Goal: Information Seeking & Learning: Check status

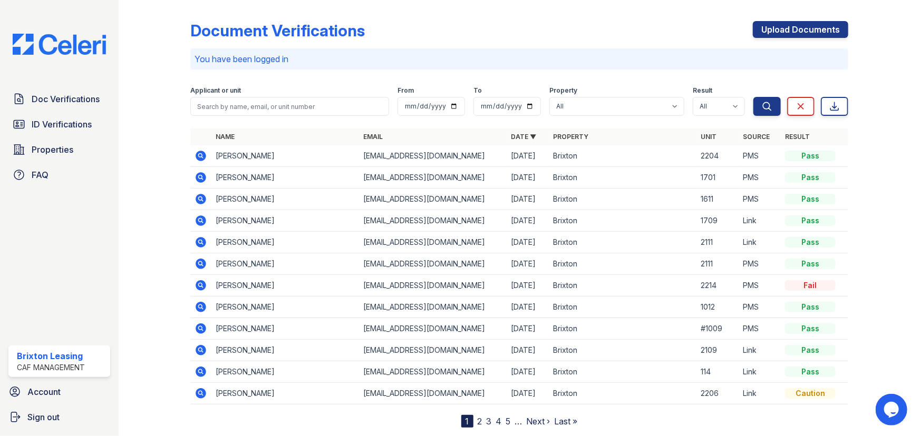
click at [201, 239] on icon at bounding box center [201, 242] width 11 height 11
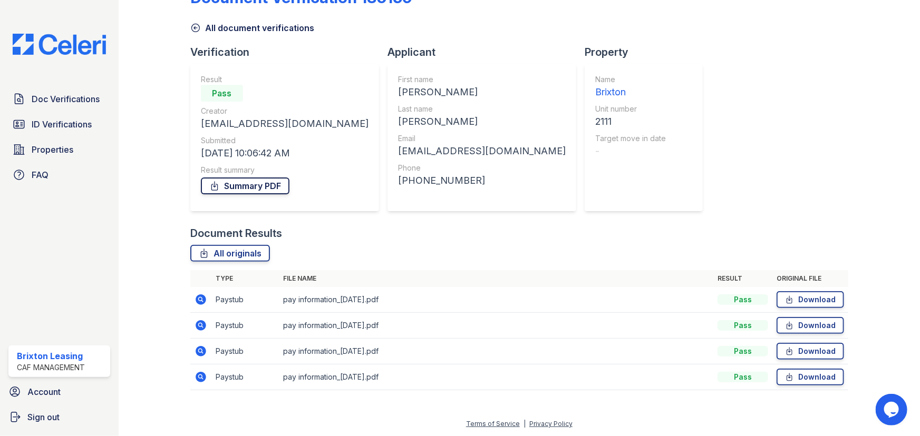
click at [261, 188] on link "Summary PDF" at bounding box center [245, 186] width 89 height 17
drag, startPoint x: 53, startPoint y: 92, endPoint x: 61, endPoint y: 92, distance: 7.9
click at [53, 93] on span "Doc Verifications" at bounding box center [66, 99] width 68 height 13
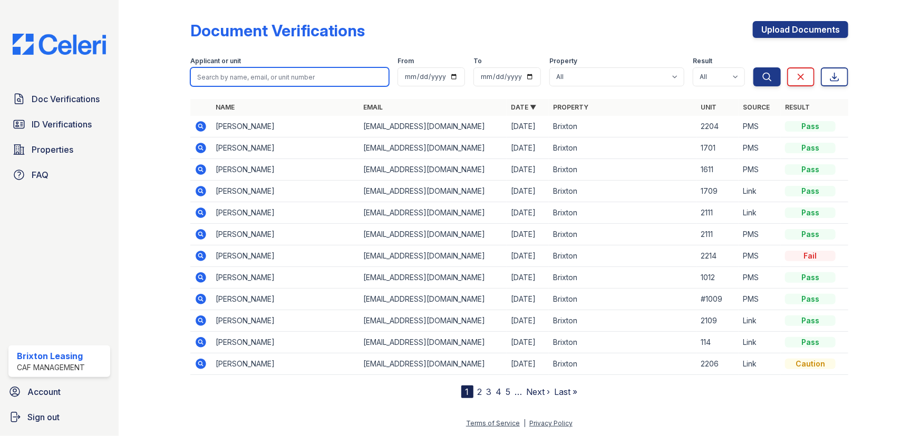
click at [234, 74] on input "search" at bounding box center [289, 76] width 199 height 19
click at [200, 148] on icon at bounding box center [200, 147] width 3 height 3
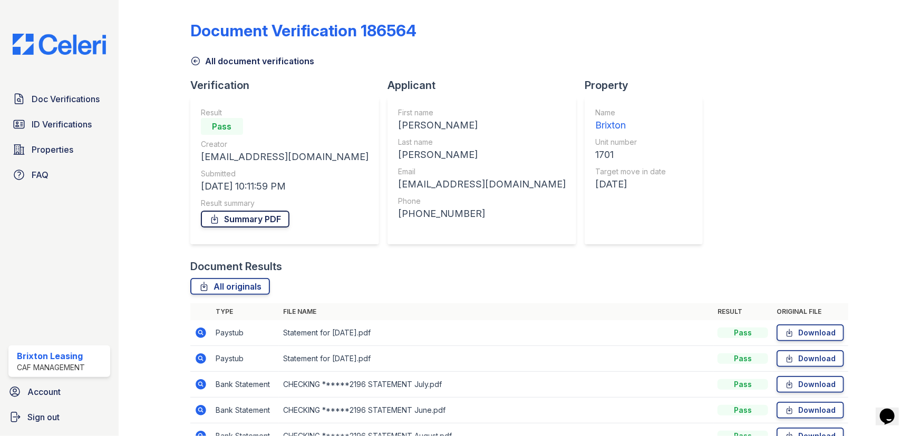
click at [230, 221] on link "Summary PDF" at bounding box center [245, 219] width 89 height 17
click at [52, 139] on link "Properties" at bounding box center [59, 149] width 102 height 21
click at [47, 121] on span "ID Verifications" at bounding box center [62, 124] width 60 height 13
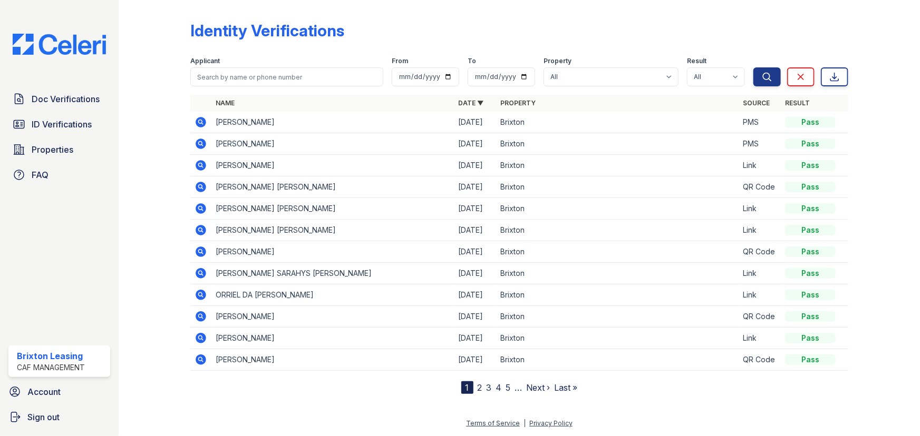
click at [47, 121] on span "ID Verifications" at bounding box center [62, 124] width 60 height 13
click at [202, 121] on icon at bounding box center [201, 122] width 13 height 13
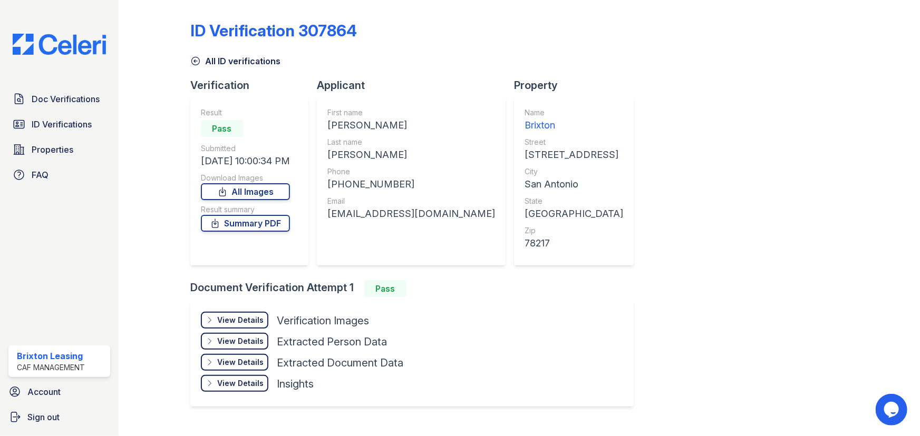
click at [231, 322] on div "View Details" at bounding box center [240, 320] width 46 height 11
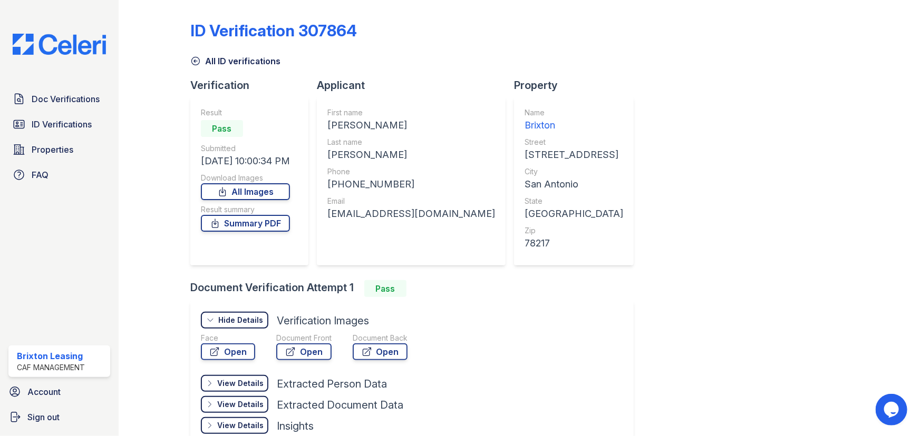
click at [230, 342] on div "Face" at bounding box center [228, 338] width 54 height 11
click at [230, 344] on link "Open" at bounding box center [228, 352] width 54 height 17
click at [306, 352] on link "Open" at bounding box center [303, 352] width 55 height 17
click at [253, 224] on link "Summary PDF" at bounding box center [245, 223] width 89 height 17
click at [220, 344] on link "Open" at bounding box center [228, 352] width 54 height 17
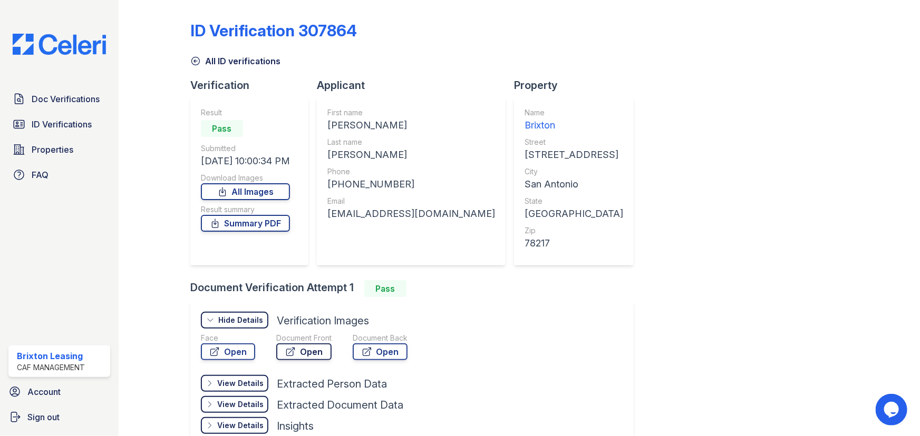
click at [317, 353] on link "Open" at bounding box center [303, 352] width 55 height 17
click at [313, 353] on link "Open" at bounding box center [303, 352] width 55 height 17
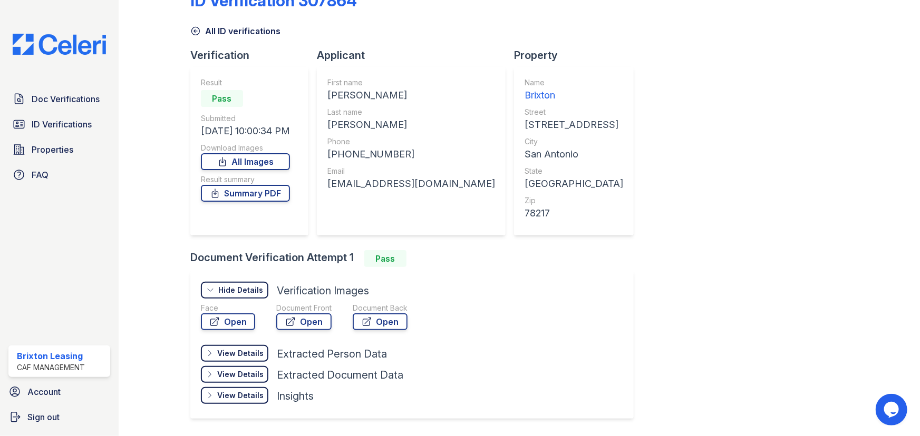
scroll to position [62, 0]
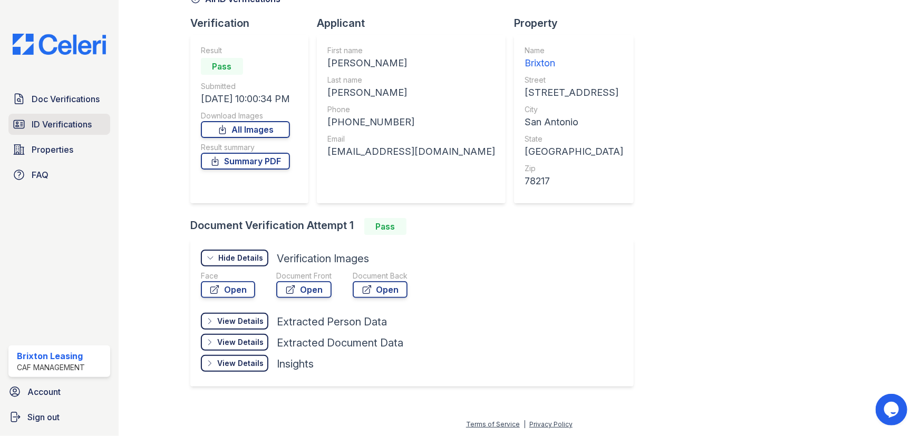
click at [74, 113] on div "Doc Verifications ID Verifications Properties FAQ" at bounding box center [59, 137] width 110 height 97
click at [65, 103] on span "Doc Verifications" at bounding box center [66, 99] width 68 height 13
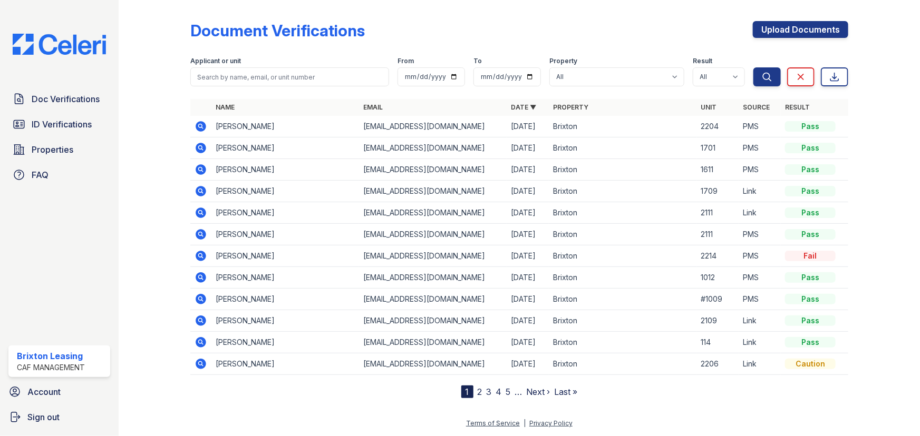
click at [202, 149] on icon at bounding box center [201, 148] width 13 height 13
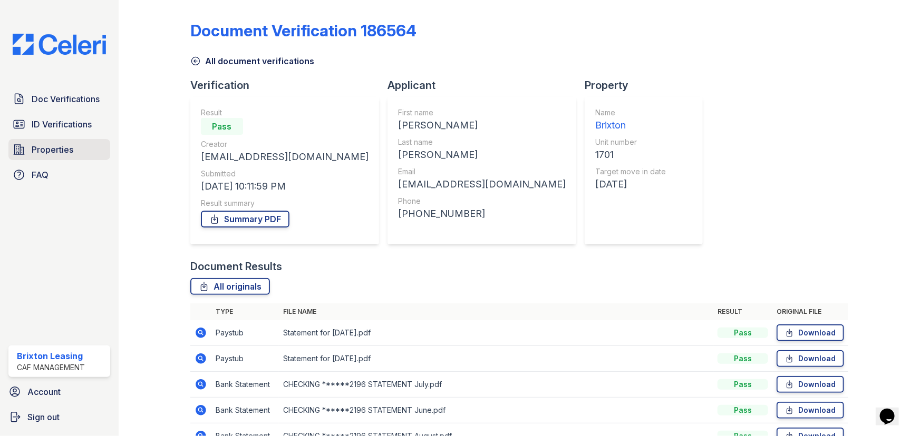
click at [56, 153] on span "Properties" at bounding box center [53, 149] width 42 height 13
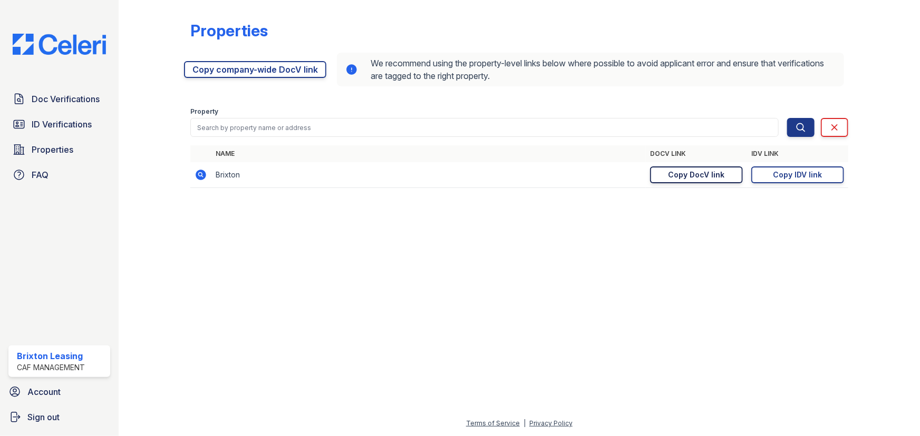
click at [723, 171] on div "Copy DocV link" at bounding box center [696, 175] width 56 height 11
click at [74, 116] on link "ID Verifications" at bounding box center [59, 124] width 102 height 21
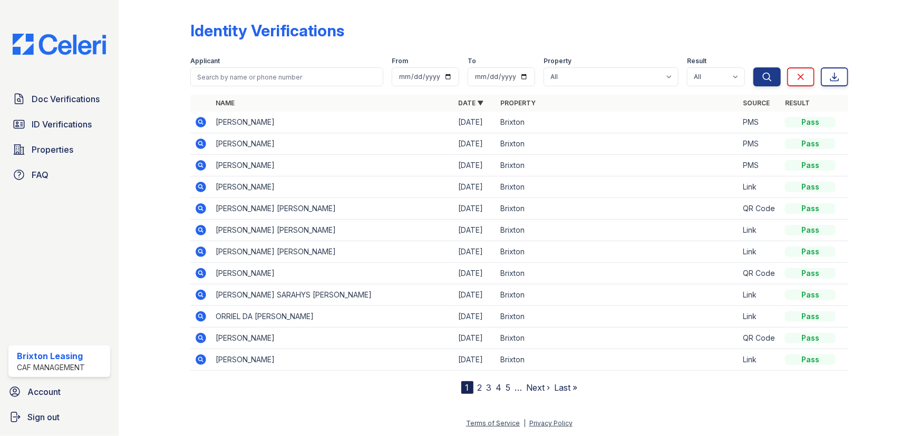
click at [203, 230] on icon at bounding box center [201, 230] width 11 height 11
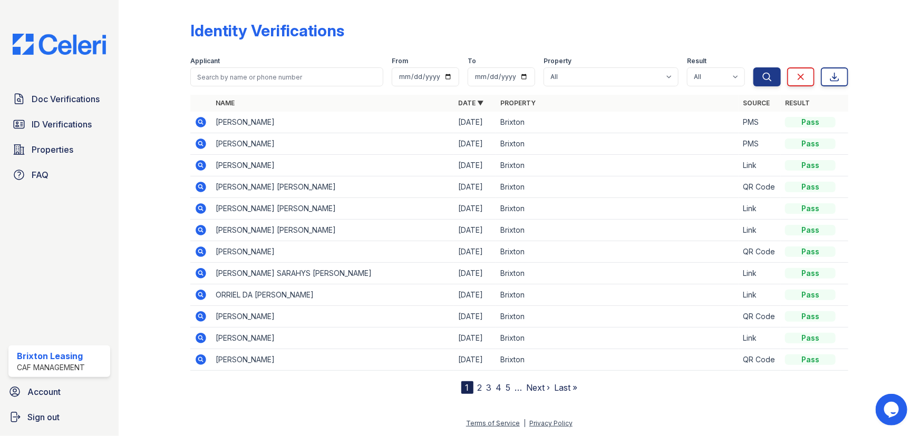
click at [68, 124] on span "ID Verifications" at bounding box center [62, 124] width 60 height 13
click at [226, 70] on input "search" at bounding box center [286, 76] width 193 height 19
type input "aubrey"
click at [753, 67] on button "Search" at bounding box center [766, 76] width 27 height 19
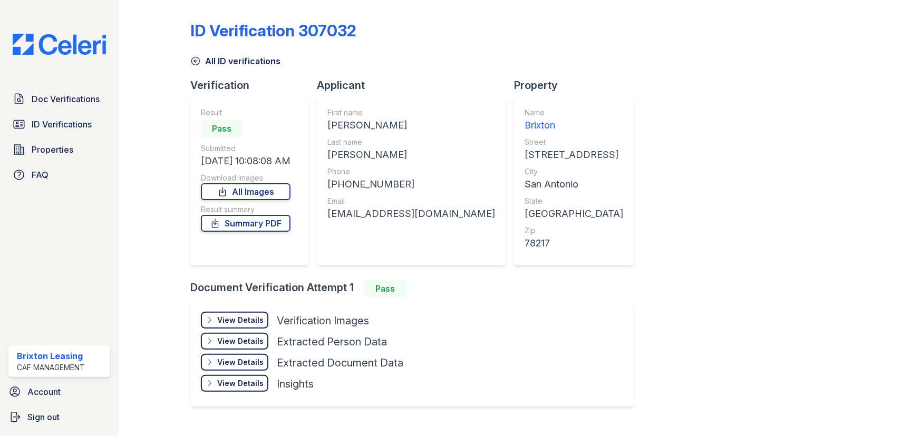
click at [259, 314] on div "View Details Details" at bounding box center [234, 320] width 67 height 17
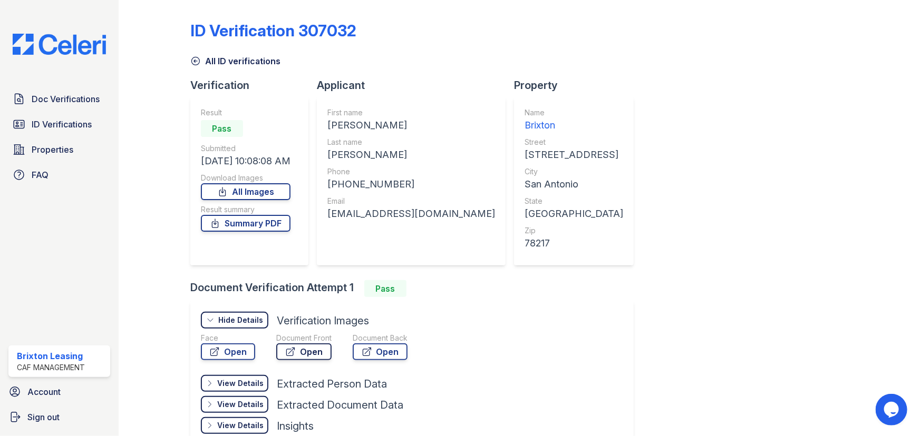
click at [301, 348] on link "Open" at bounding box center [303, 352] width 55 height 17
click at [63, 120] on span "ID Verifications" at bounding box center [62, 124] width 60 height 13
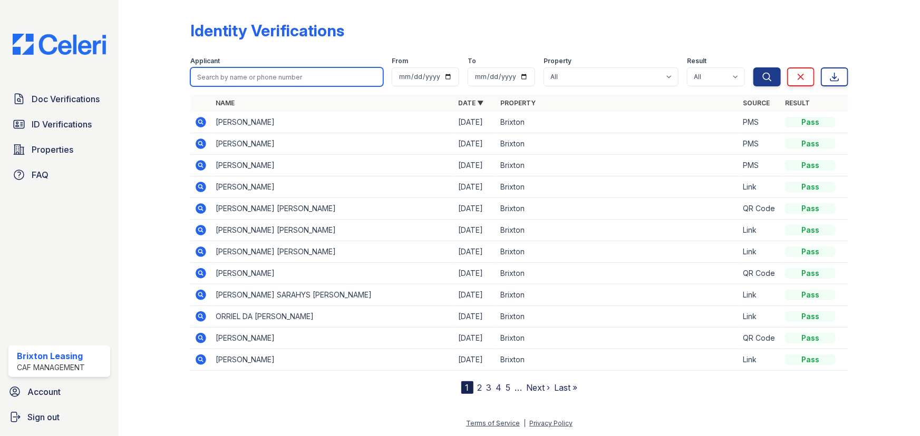
click at [275, 76] on input "search" at bounding box center [286, 76] width 193 height 19
type input "bethany"
click at [753, 67] on button "Search" at bounding box center [766, 76] width 27 height 19
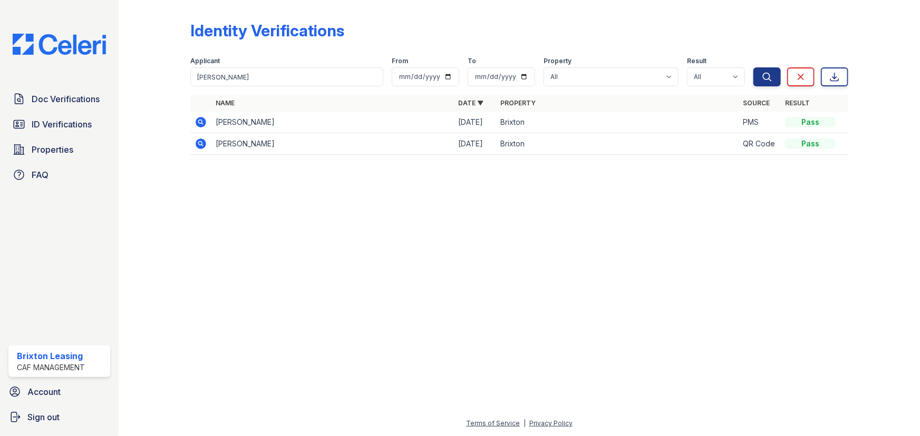
click at [203, 119] on icon at bounding box center [201, 122] width 11 height 11
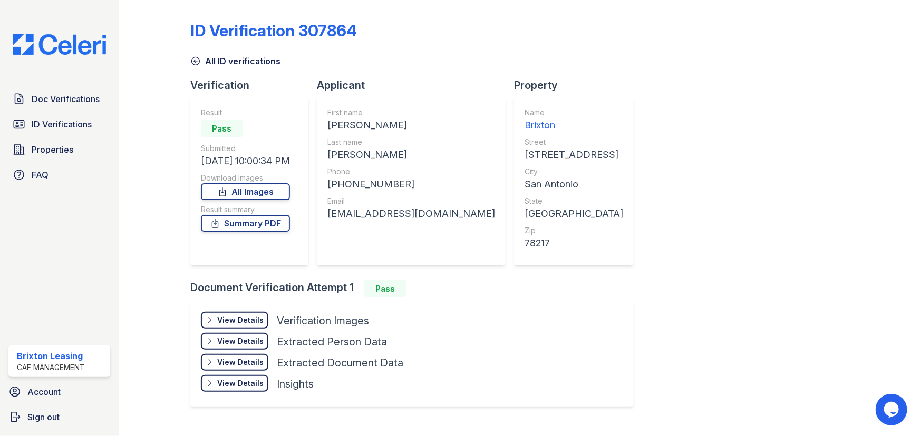
click at [245, 317] on div "View Details" at bounding box center [240, 320] width 46 height 11
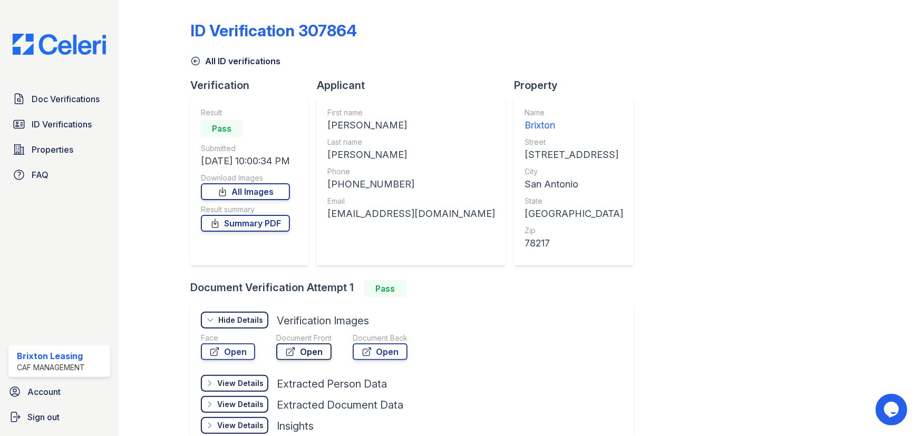
click at [293, 346] on link "Open" at bounding box center [303, 352] width 55 height 17
drag, startPoint x: 59, startPoint y: 102, endPoint x: 55, endPoint y: 96, distance: 6.9
click at [59, 102] on span "Doc Verifications" at bounding box center [66, 99] width 68 height 13
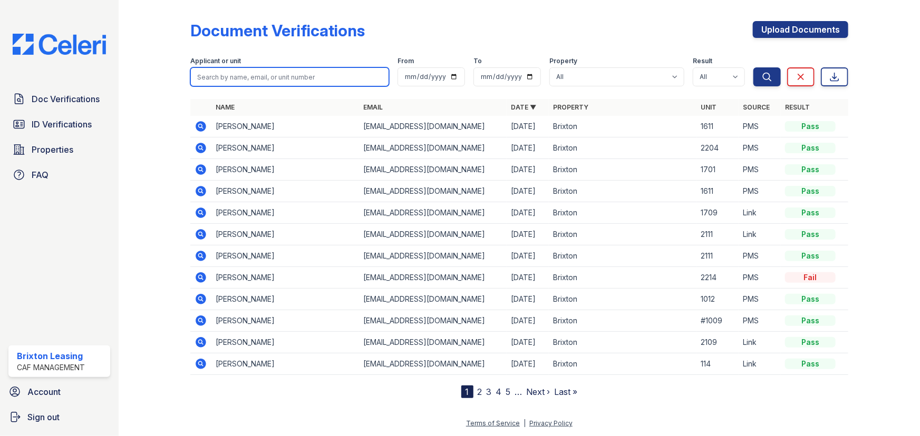
click at [267, 74] on input "search" at bounding box center [289, 76] width 199 height 19
type input "keslie"
click at [753, 67] on button "Search" at bounding box center [766, 76] width 27 height 19
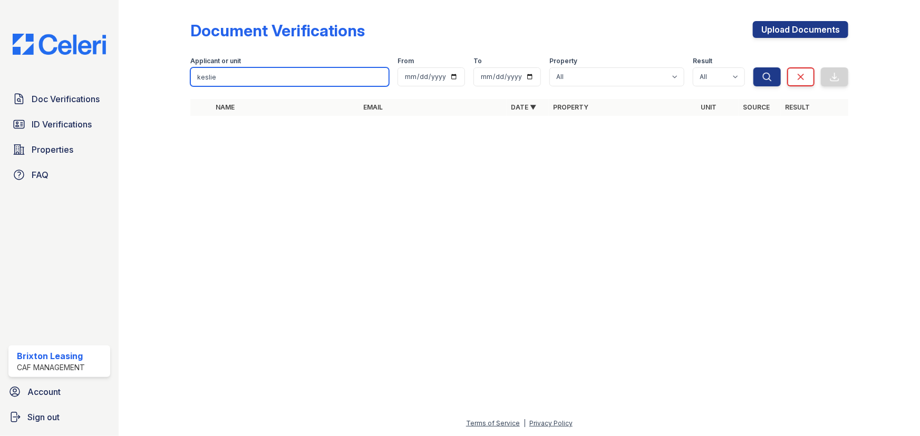
drag, startPoint x: 265, startPoint y: 74, endPoint x: 131, endPoint y: 62, distance: 134.9
click at [132, 74] on div "Document Verifications Upload Documents Filter Applicant or unit keslie From To…" at bounding box center [519, 218] width 801 height 436
type input "kelsie"
click at [753, 67] on button "Search" at bounding box center [766, 76] width 27 height 19
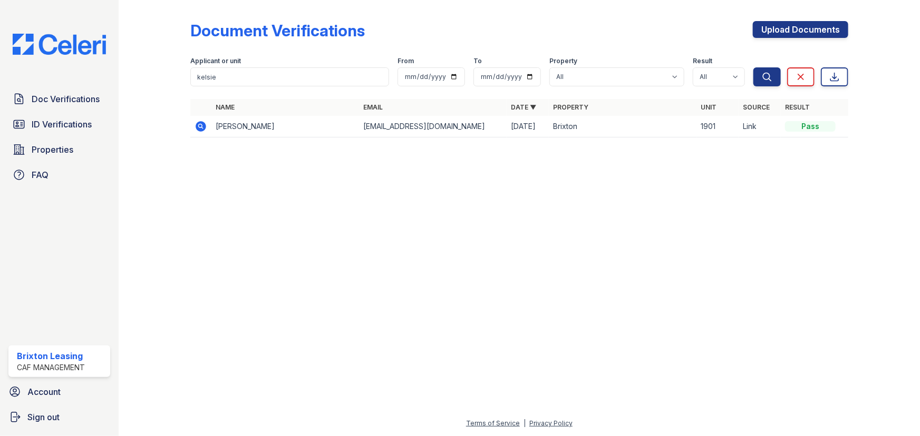
click at [198, 132] on icon at bounding box center [201, 126] width 13 height 13
